Goal: Information Seeking & Learning: Check status

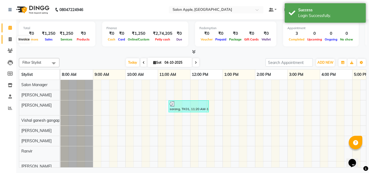
click at [10, 39] on icon at bounding box center [10, 39] width 3 height 4
select select "6701"
select select "service"
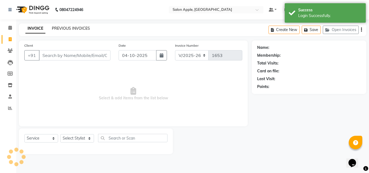
click at [65, 30] on link "PREVIOUS INVOICES" at bounding box center [71, 28] width 38 height 5
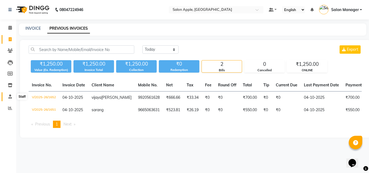
click at [8, 94] on span at bounding box center [9, 97] width 9 height 6
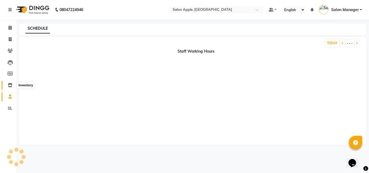
click at [10, 87] on span at bounding box center [9, 85] width 9 height 6
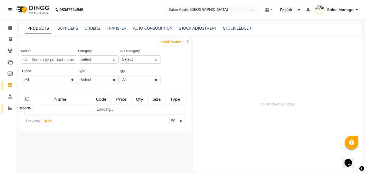
click at [9, 109] on icon at bounding box center [10, 108] width 4 height 4
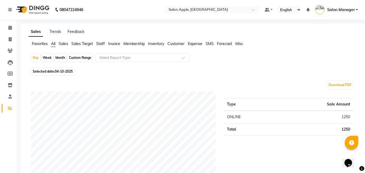
drag, startPoint x: 68, startPoint y: 44, endPoint x: 64, endPoint y: 45, distance: 5.0
click at [68, 43] on span "Sales" at bounding box center [63, 43] width 9 height 5
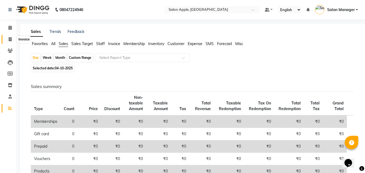
click at [12, 39] on span at bounding box center [9, 39] width 9 height 6
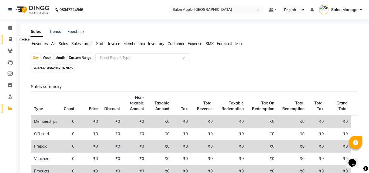
select select "6701"
select select "service"
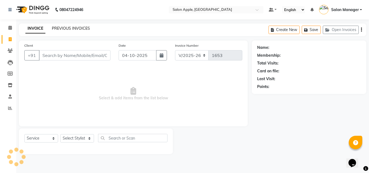
click at [61, 27] on link "PREVIOUS INVOICES" at bounding box center [71, 28] width 38 height 5
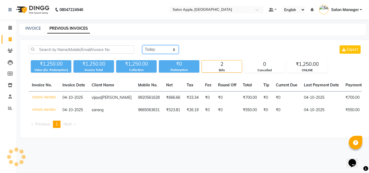
click at [155, 47] on select "[DATE] [DATE] Custom Range" at bounding box center [160, 49] width 36 height 8
select select "[DATE]"
click at [142, 45] on select "[DATE] [DATE] Custom Range" at bounding box center [160, 49] width 36 height 8
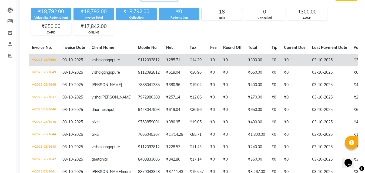
scroll to position [54, 0]
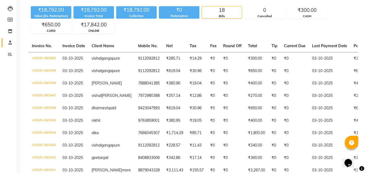
click at [8, 46] on link "Staff" at bounding box center [8, 42] width 13 height 9
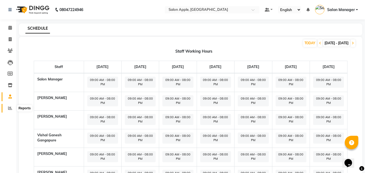
click at [9, 108] on icon at bounding box center [10, 108] width 4 height 4
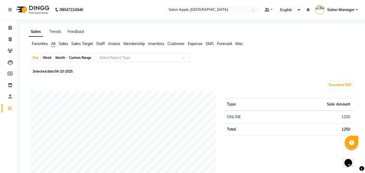
click at [63, 42] on span "Sales" at bounding box center [63, 43] width 9 height 5
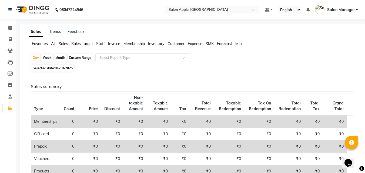
drag, startPoint x: 65, startPoint y: 68, endPoint x: 64, endPoint y: 73, distance: 4.9
click at [65, 68] on span "04-10-2025" at bounding box center [64, 68] width 18 height 4
select select "10"
select select "2025"
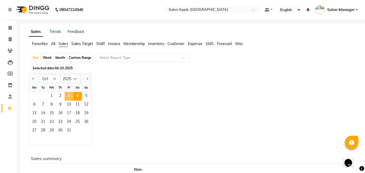
click at [69, 96] on span "3" at bounding box center [69, 96] width 9 height 9
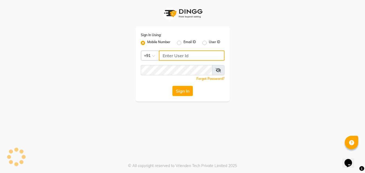
type input "8390773311"
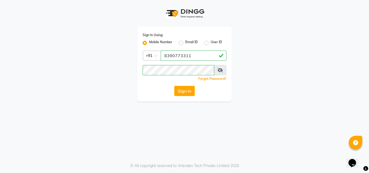
click at [179, 90] on button "Sign In" at bounding box center [184, 91] width 21 height 10
